Goal: Task Accomplishment & Management: Use online tool/utility

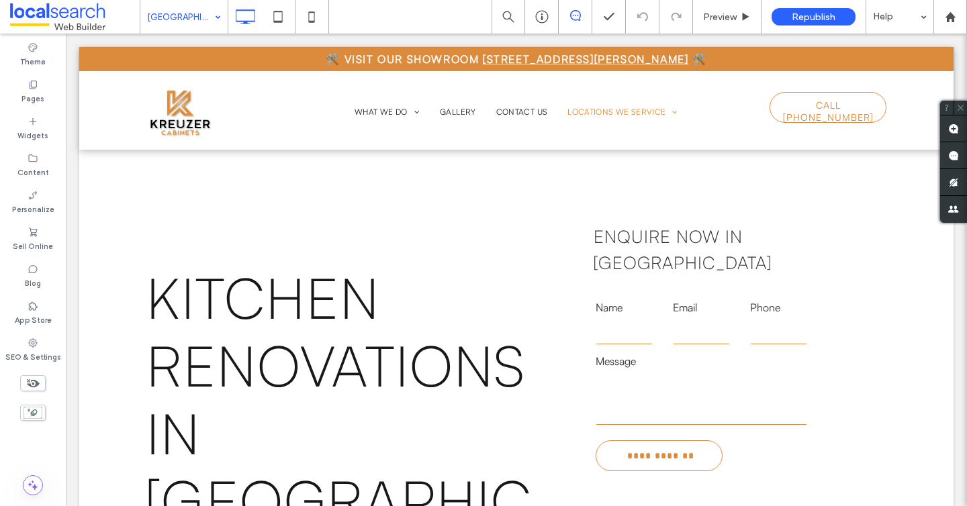
click at [211, 20] on div "[GEOGRAPHIC_DATA]" at bounding box center [183, 17] width 87 height 34
click at [212, 8] on div "[GEOGRAPHIC_DATA]" at bounding box center [183, 17] width 87 height 34
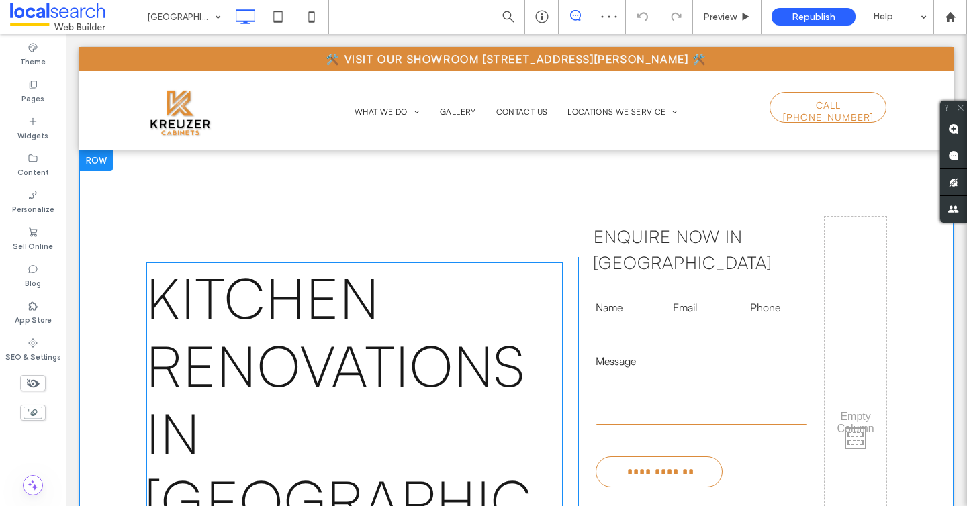
scroll to position [517, 0]
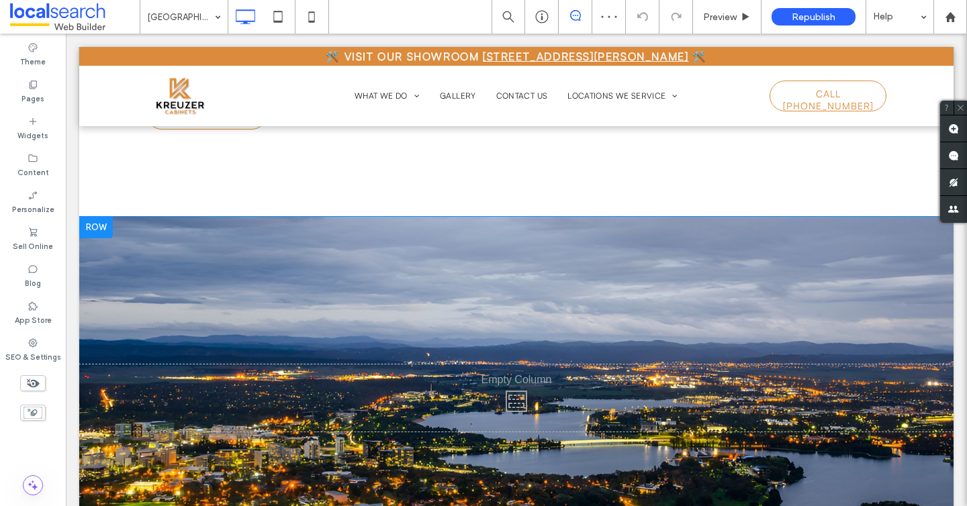
click at [271, 365] on div "Click To Paste" at bounding box center [516, 398] width 874 height 67
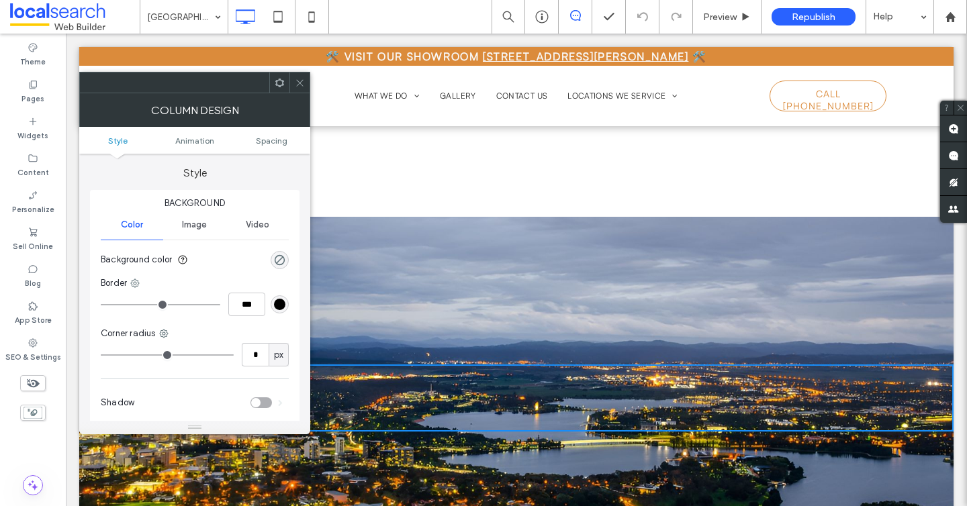
click at [301, 81] on use at bounding box center [299, 82] width 7 height 7
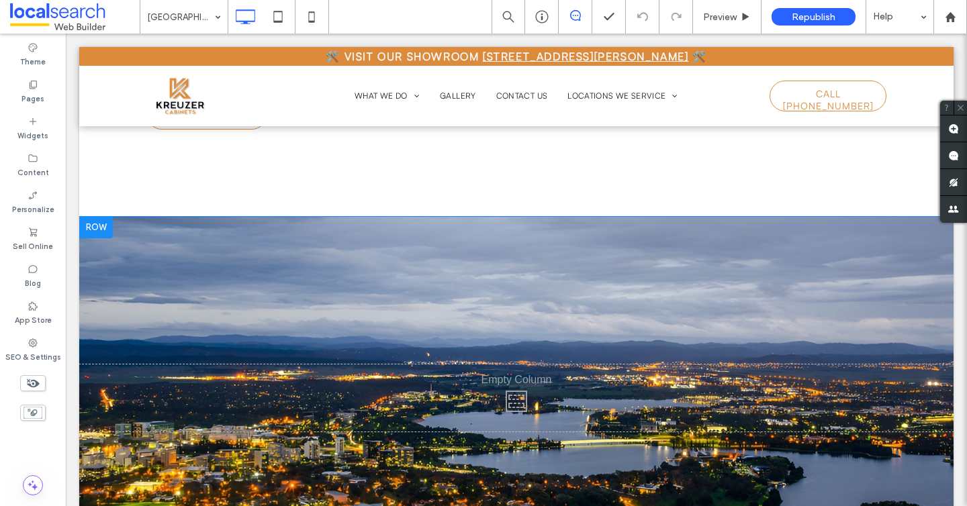
click at [297, 217] on div "Click To Paste Row + Add Section" at bounding box center [516, 398] width 874 height 363
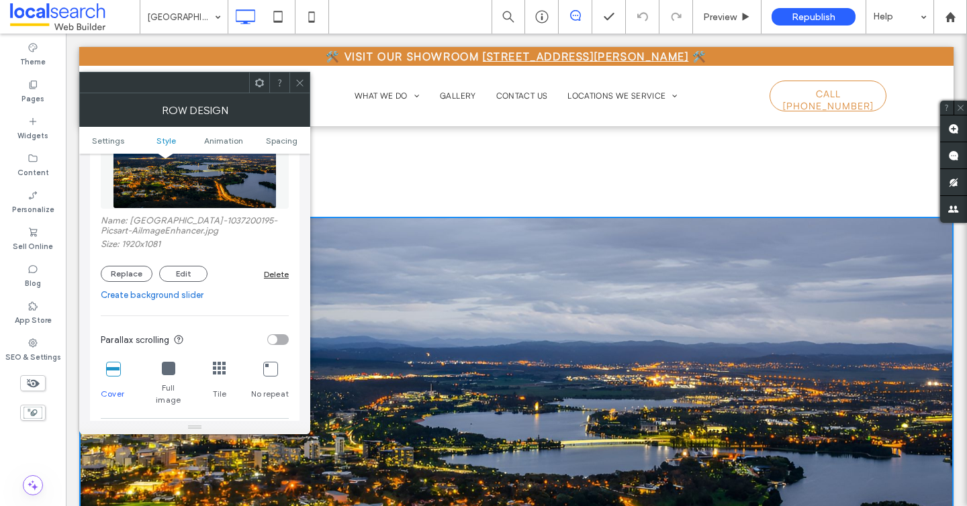
scroll to position [269, 0]
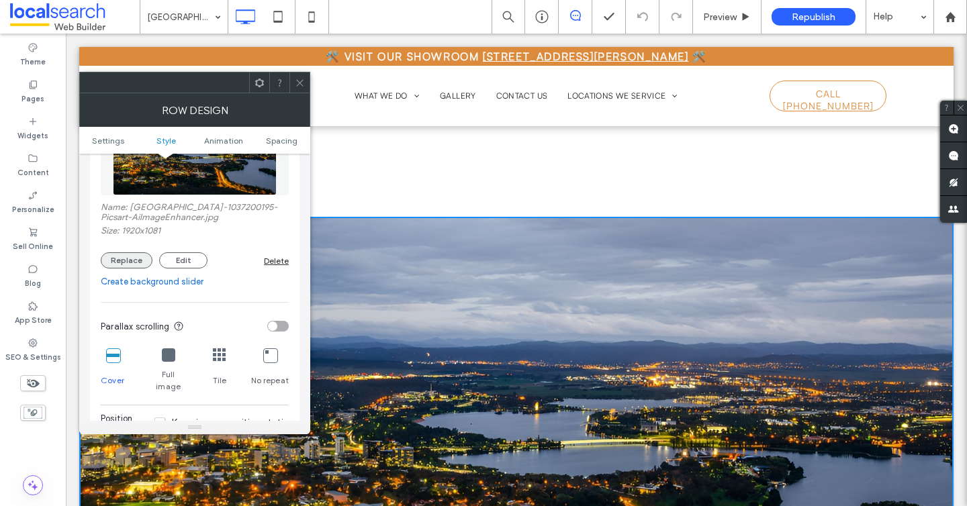
click at [113, 261] on button "Replace" at bounding box center [127, 260] width 52 height 16
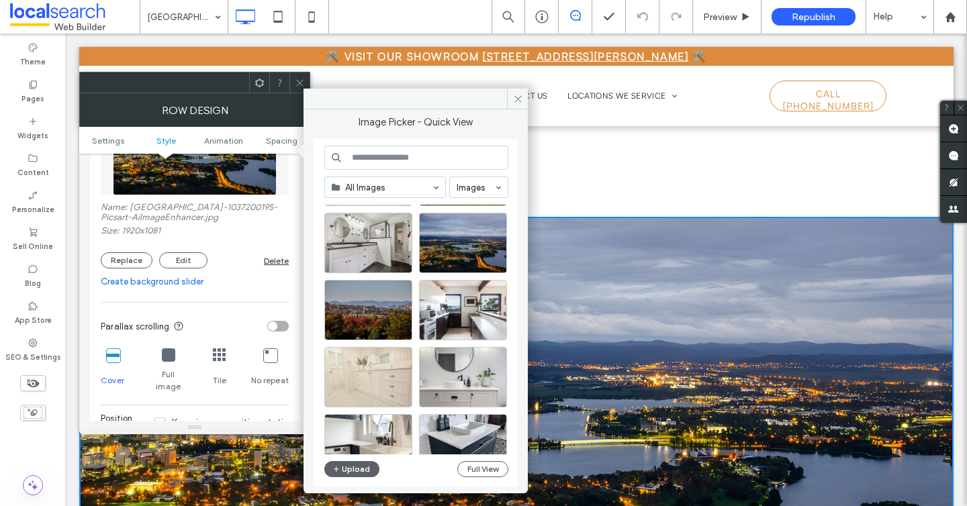
scroll to position [218, 0]
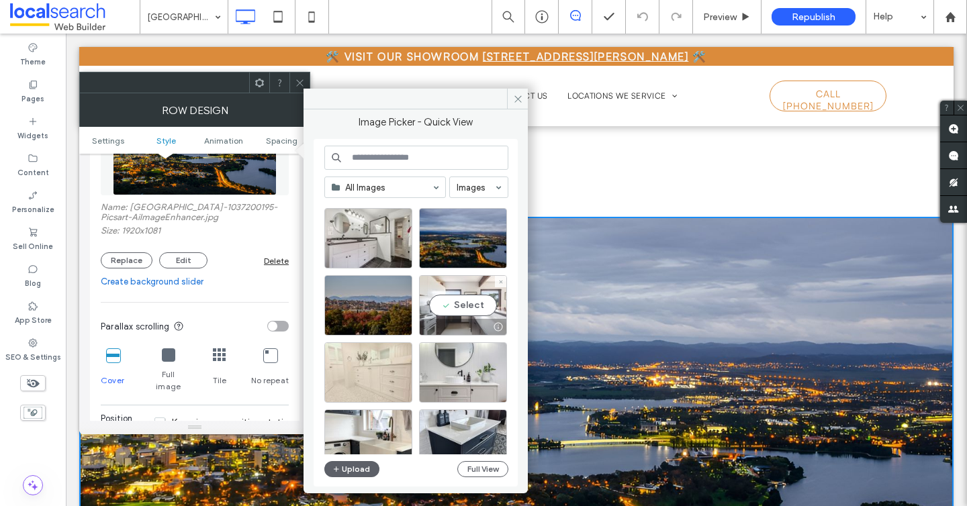
click at [452, 305] on div "Select" at bounding box center [463, 305] width 88 height 60
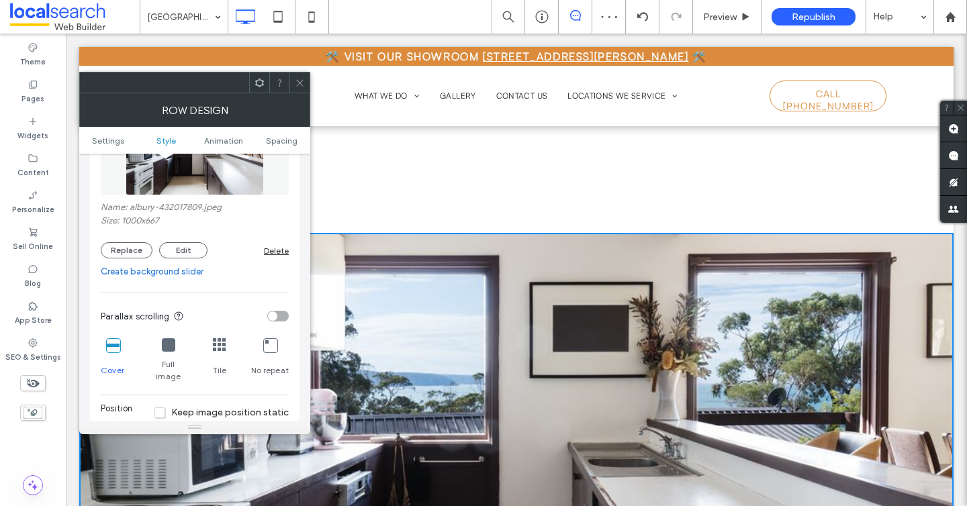
scroll to position [508, 0]
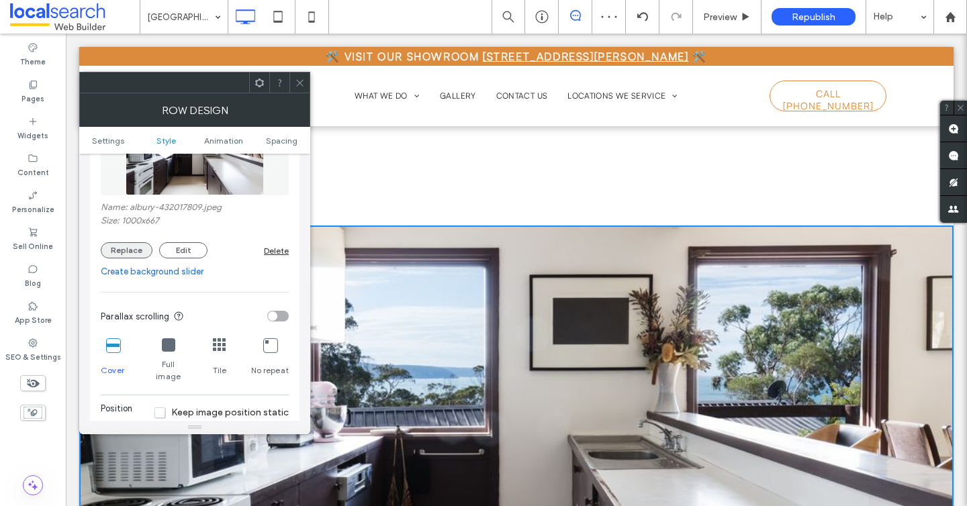
click at [119, 252] on button "Replace" at bounding box center [127, 250] width 52 height 16
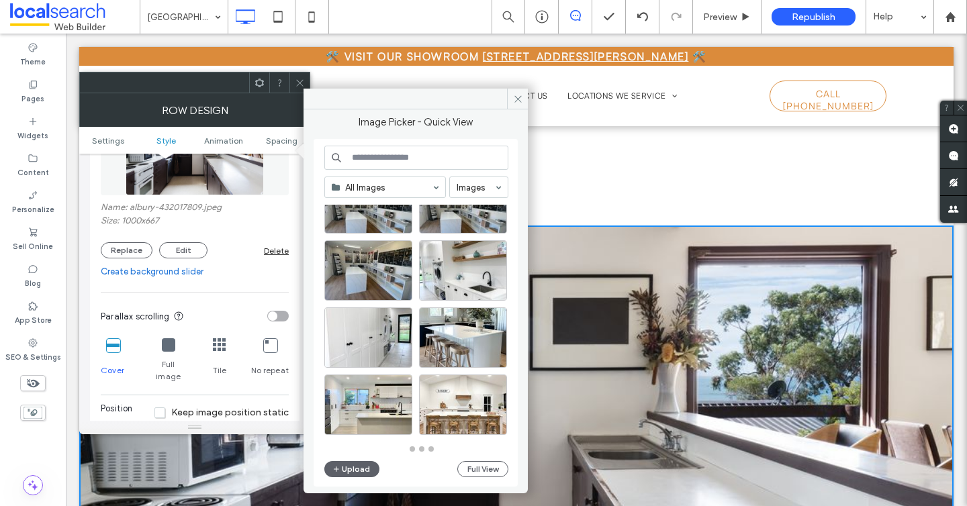
scroll to position [590, 0]
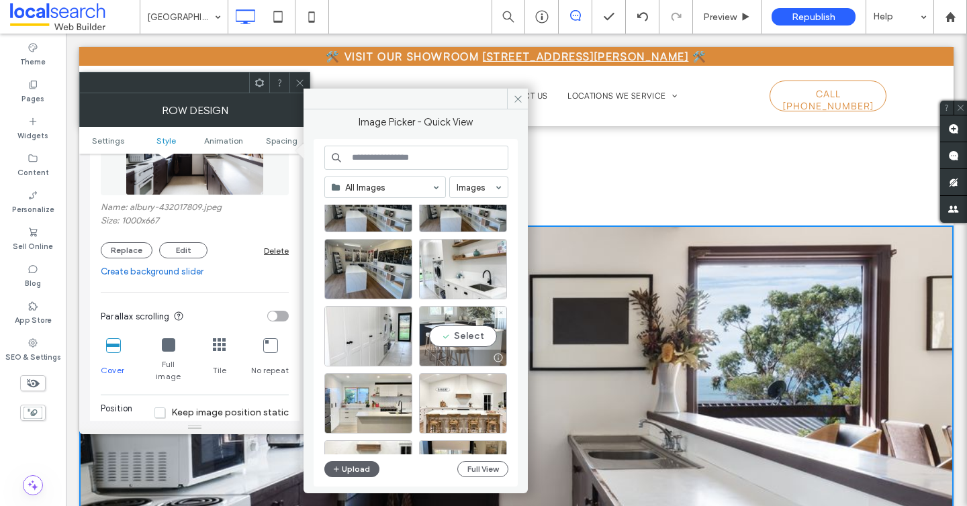
click at [461, 325] on div "Select" at bounding box center [463, 336] width 88 height 60
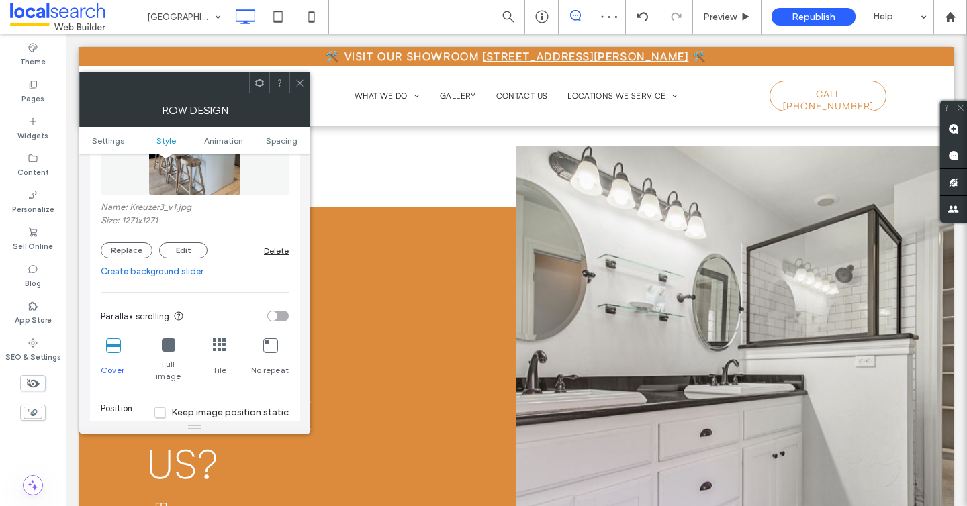
scroll to position [1532, 0]
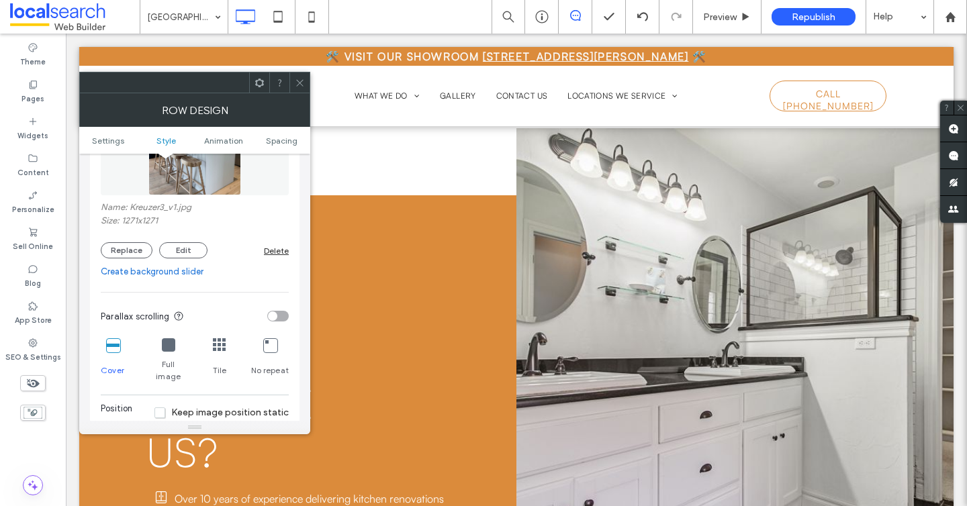
click at [299, 85] on icon at bounding box center [300, 83] width 10 height 10
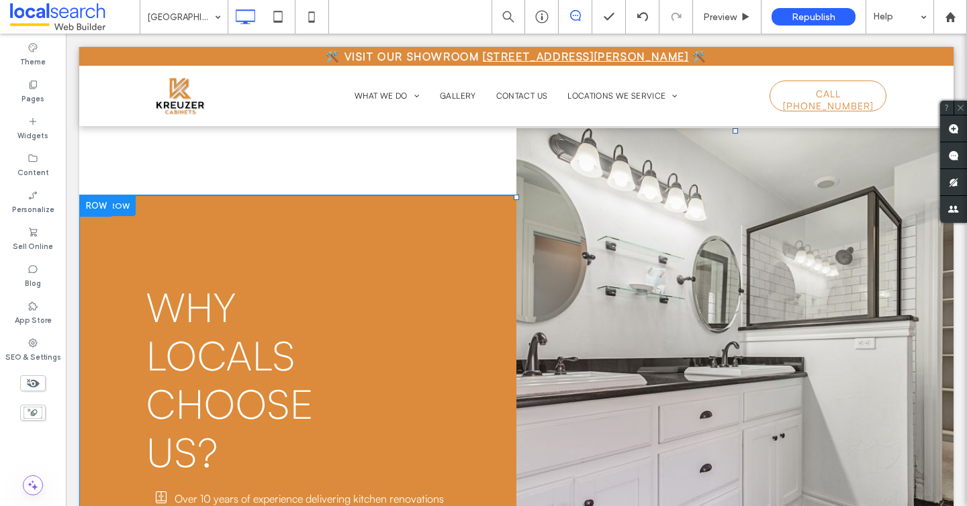
click at [659, 280] on link at bounding box center [734, 363] width 437 height 470
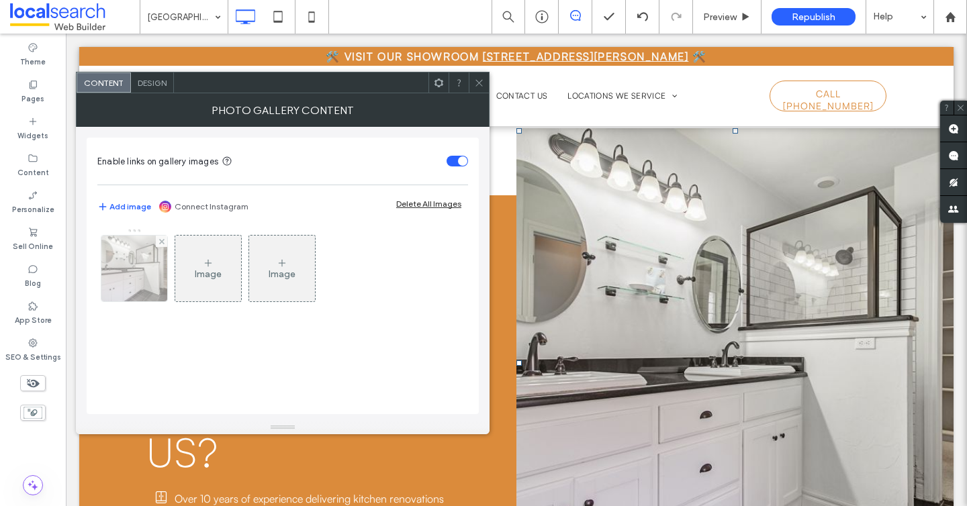
click at [154, 274] on img at bounding box center [134, 269] width 99 height 66
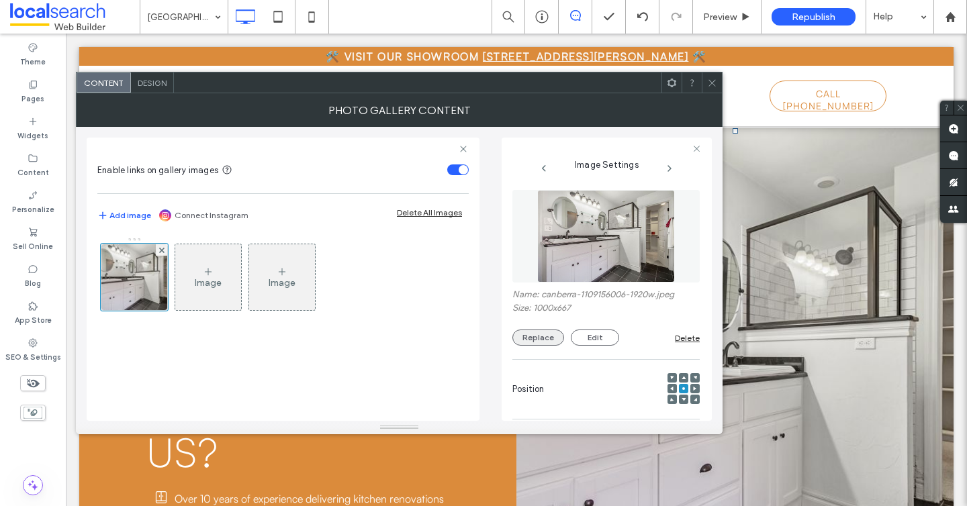
click at [530, 336] on button "Replace" at bounding box center [538, 338] width 52 height 16
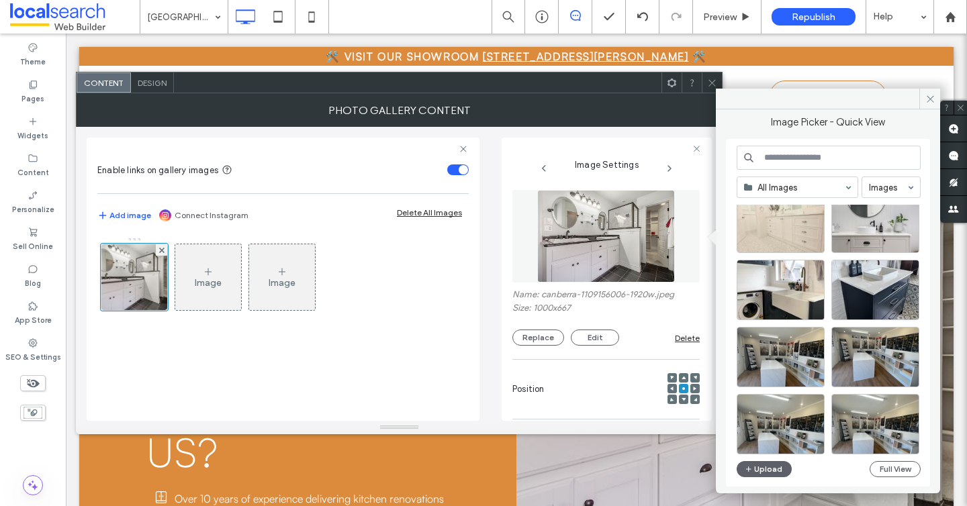
scroll to position [372, 0]
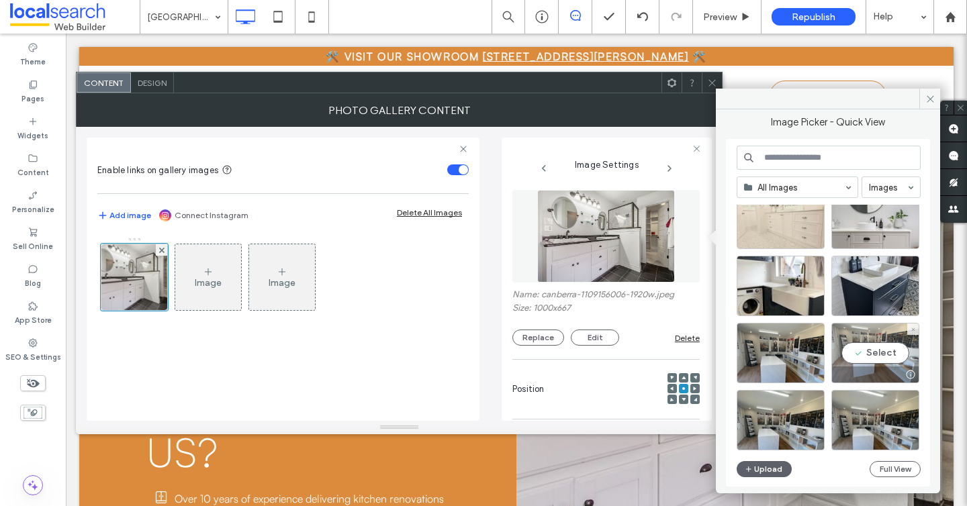
click at [877, 344] on div "Select" at bounding box center [875, 353] width 88 height 60
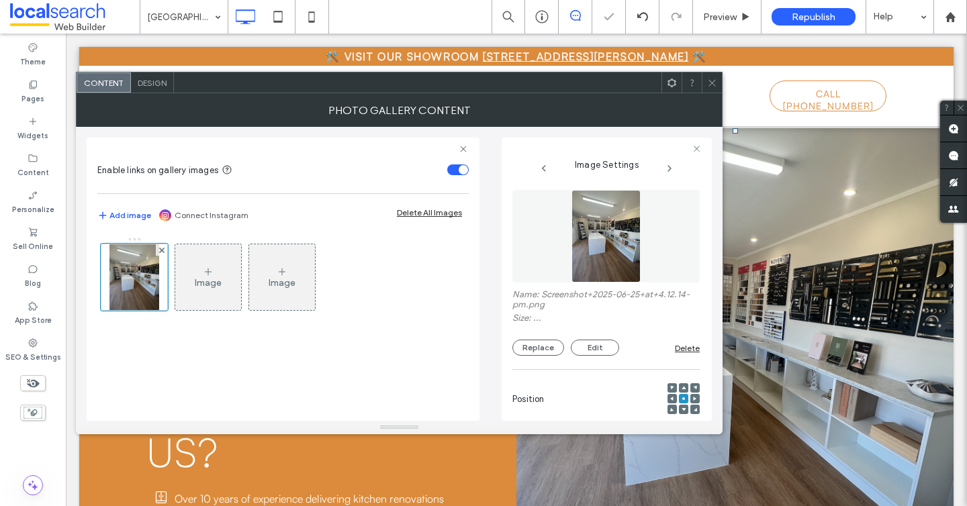
click at [710, 87] on icon at bounding box center [712, 83] width 10 height 10
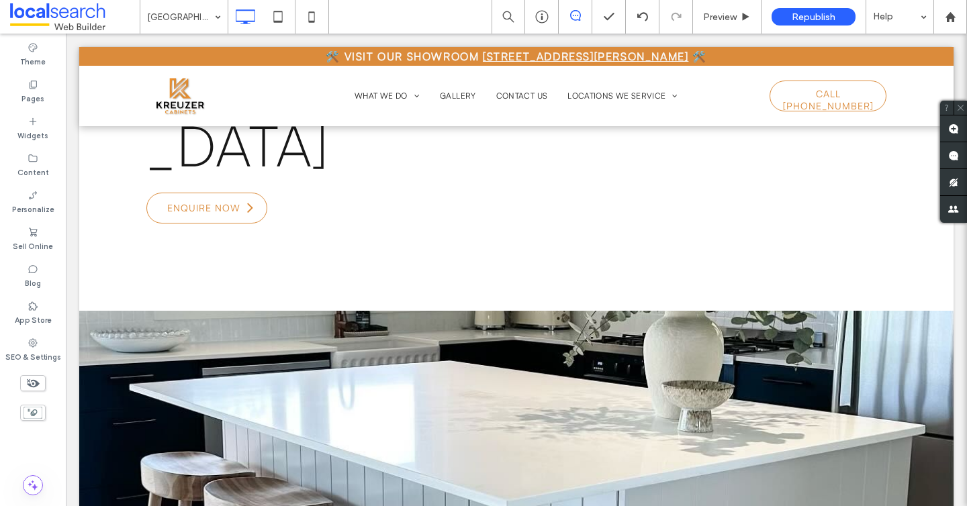
scroll to position [430, 0]
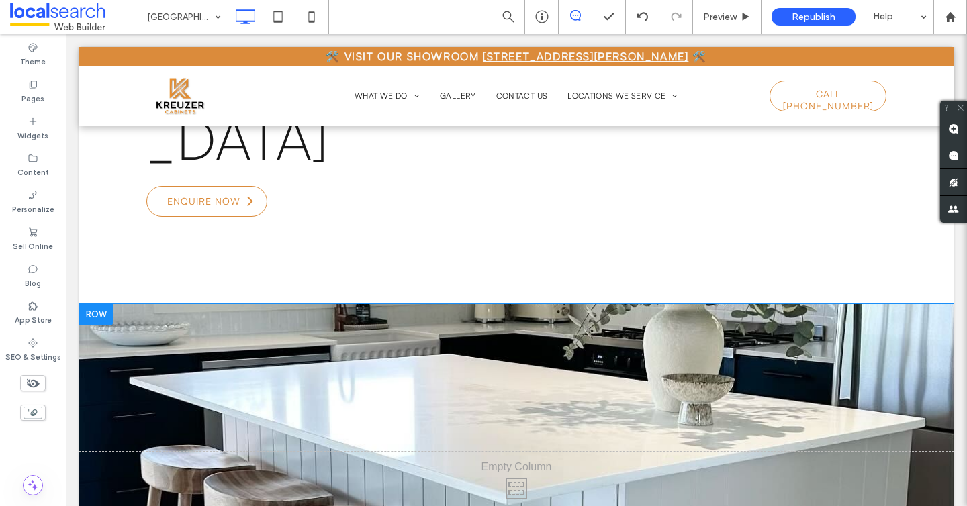
click at [252, 304] on div "Click To Paste Row + Add Section" at bounding box center [516, 485] width 874 height 363
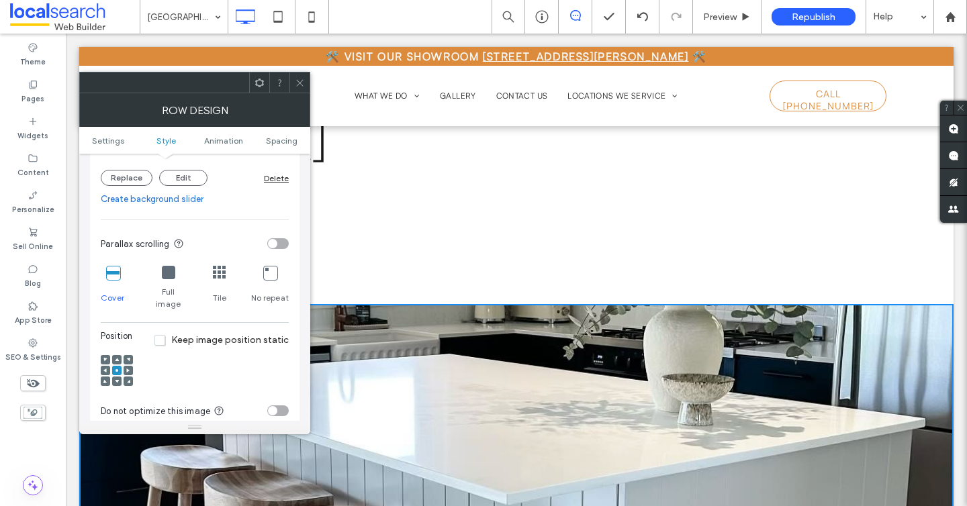
scroll to position [340, 0]
click at [117, 359] on use at bounding box center [117, 360] width 4 height 3
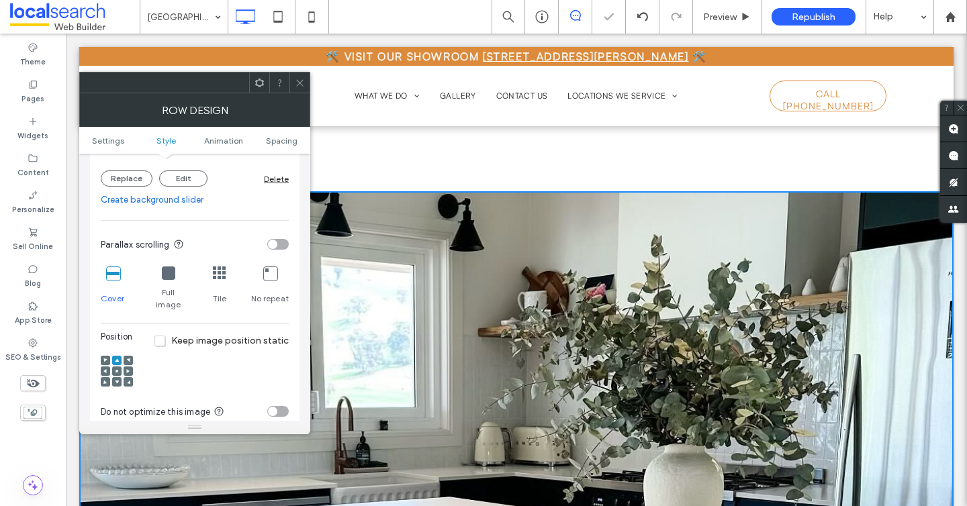
scroll to position [543, 0]
click at [117, 367] on span at bounding box center [117, 371] width 4 height 9
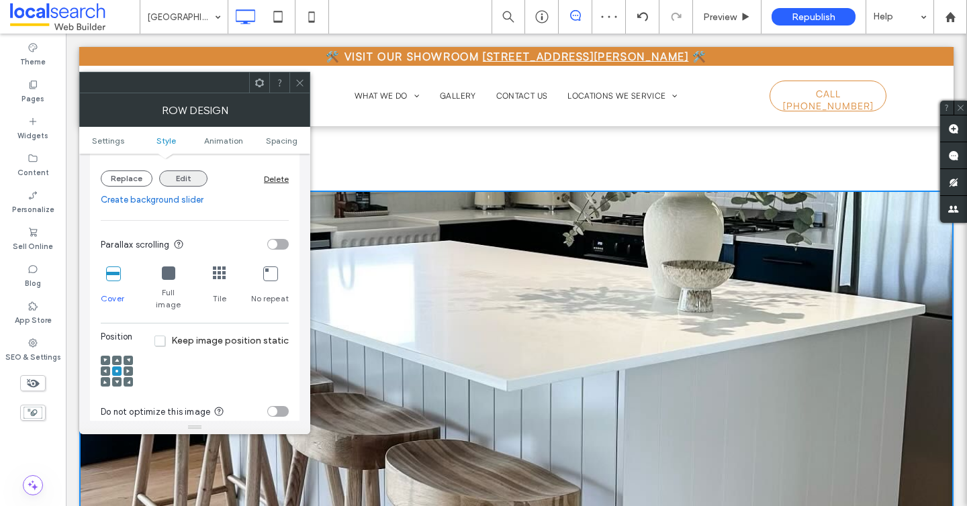
click at [183, 181] on button "Edit" at bounding box center [183, 179] width 48 height 16
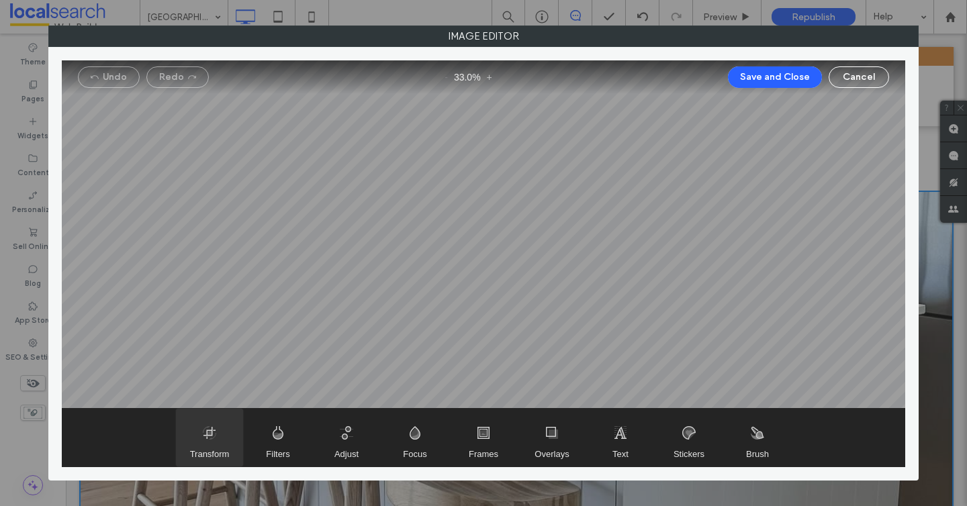
click at [211, 457] on span "Transform" at bounding box center [210, 454] width 40 height 10
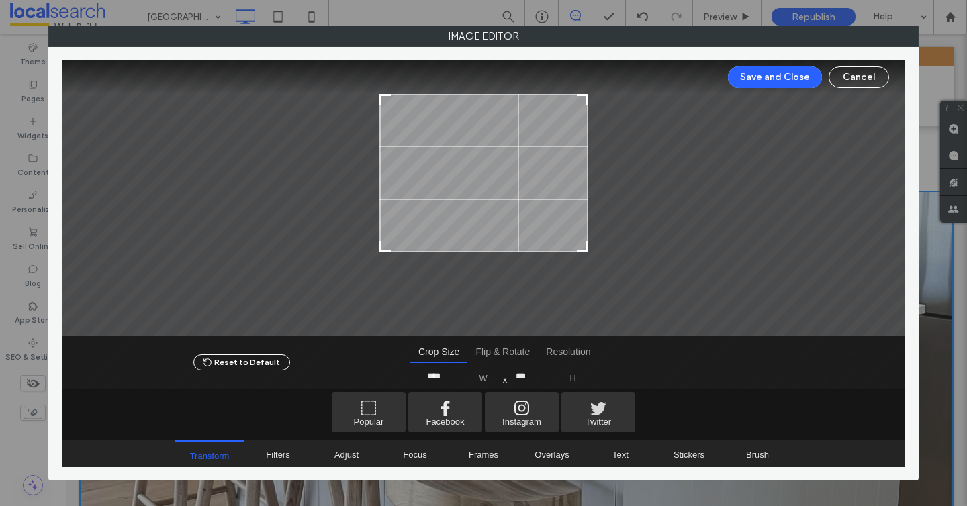
type input "***"
drag, startPoint x: 581, startPoint y: 299, endPoint x: 583, endPoint y: 246, distance: 52.4
click at [583, 246] on div at bounding box center [582, 246] width 16 height 16
click at [790, 77] on button "Save and Close" at bounding box center [775, 76] width 94 height 21
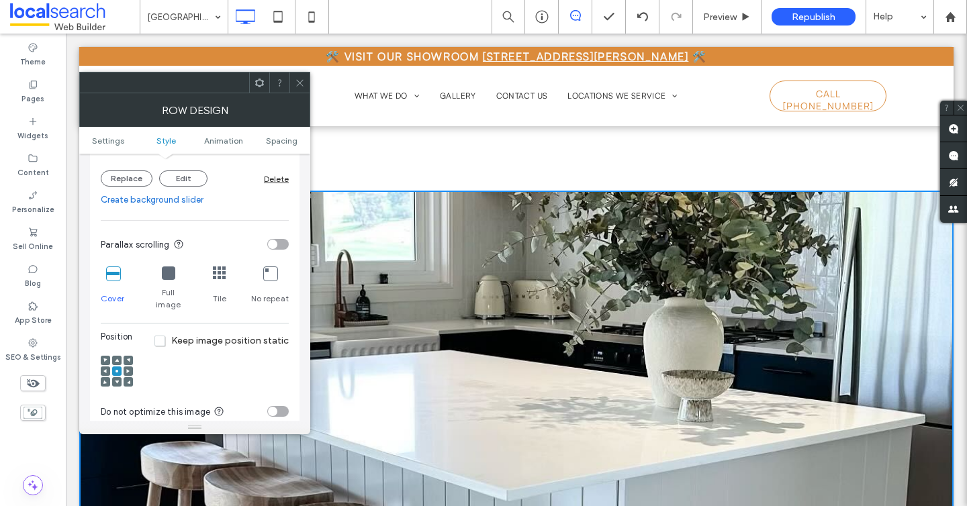
click at [297, 77] on span at bounding box center [300, 83] width 10 height 20
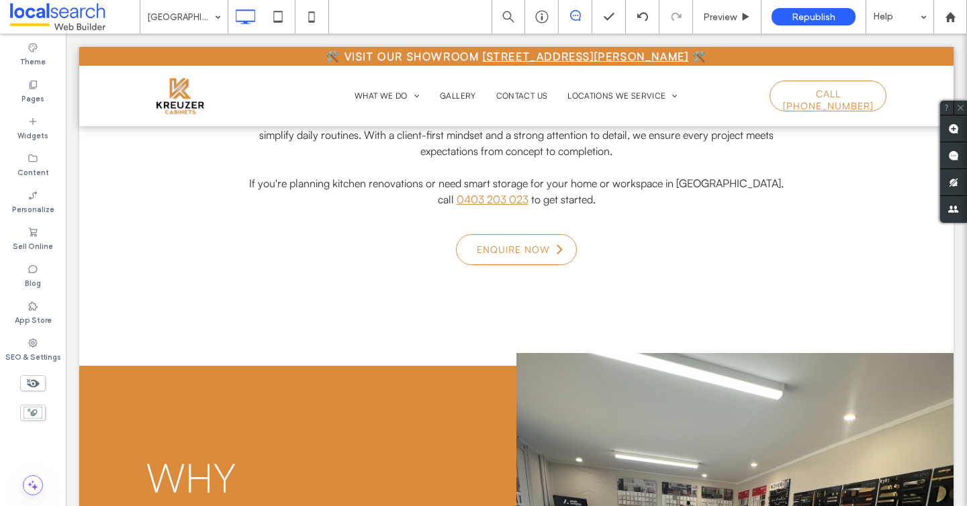
scroll to position [1361, 0]
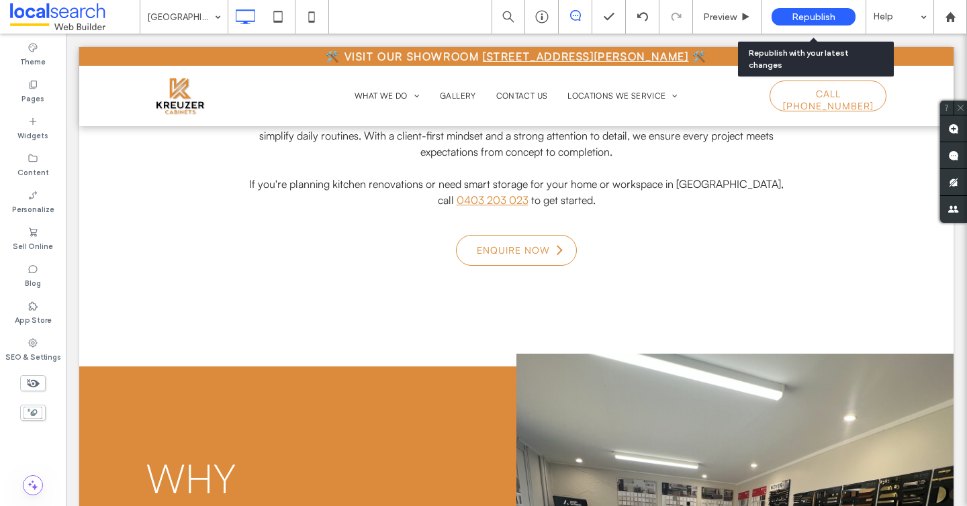
click at [818, 17] on span "Republish" at bounding box center [814, 16] width 44 height 11
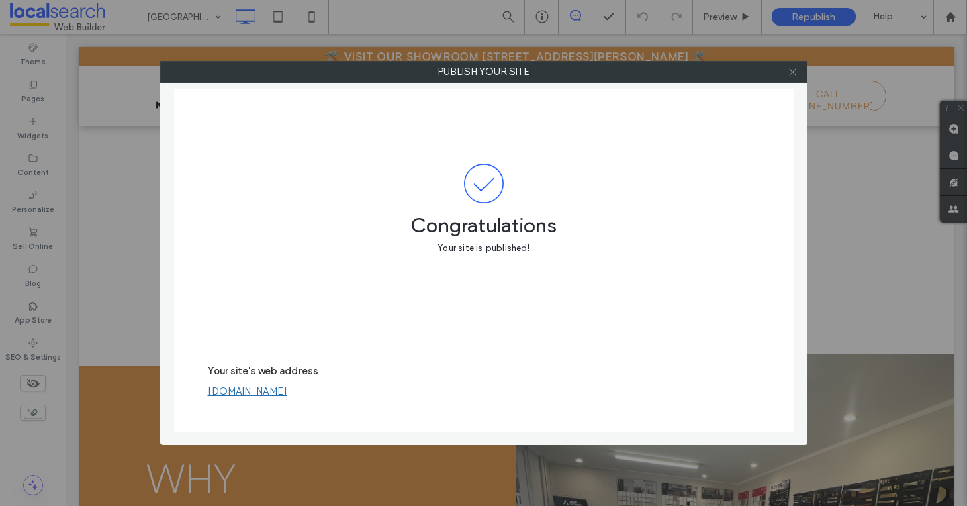
click at [789, 72] on icon at bounding box center [793, 72] width 10 height 10
